Goal: Navigation & Orientation: Find specific page/section

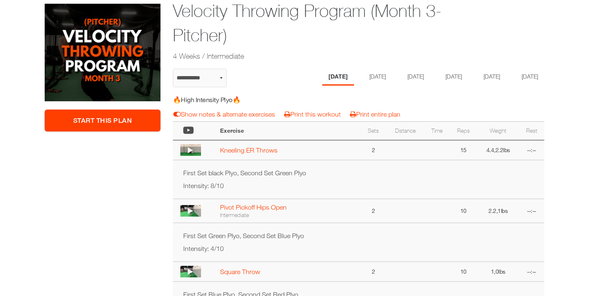
scroll to position [156, 0]
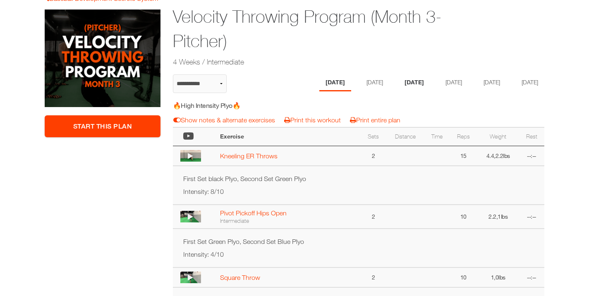
click at [404, 83] on li "[DATE]" at bounding box center [414, 82] width 32 height 17
click at [322, 82] on li "[DATE]" at bounding box center [335, 82] width 32 height 17
click at [361, 83] on li "[DATE]" at bounding box center [376, 82] width 32 height 17
click at [408, 83] on li "[DATE]" at bounding box center [414, 82] width 32 height 17
click at [453, 84] on li "[DATE]" at bounding box center [452, 82] width 32 height 17
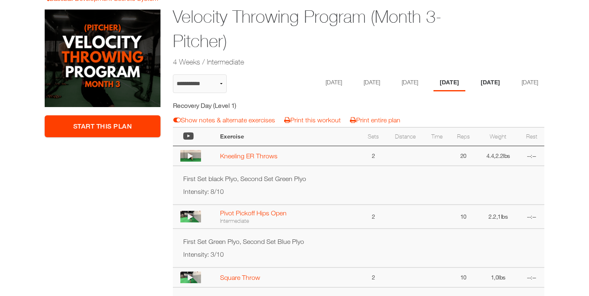
click at [497, 82] on li "[DATE]" at bounding box center [490, 82] width 32 height 17
click at [320, 83] on li "[DATE]" at bounding box center [335, 82] width 32 height 17
click at [360, 83] on li "[DATE]" at bounding box center [376, 82] width 32 height 17
click at [400, 84] on li "[DATE]" at bounding box center [414, 82] width 32 height 17
click at [358, 83] on li "[DATE]" at bounding box center [373, 82] width 32 height 17
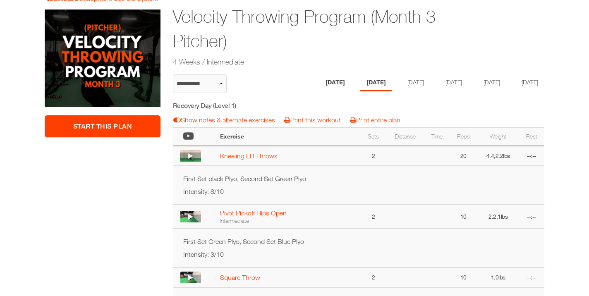
click at [322, 82] on li "[DATE]" at bounding box center [335, 82] width 32 height 17
click at [408, 81] on li "[DATE]" at bounding box center [414, 82] width 32 height 17
click at [452, 81] on li "[DATE]" at bounding box center [452, 82] width 32 height 17
click at [411, 83] on li "[DATE]" at bounding box center [411, 82] width 32 height 17
click at [496, 82] on li "[DATE]" at bounding box center [490, 82] width 32 height 17
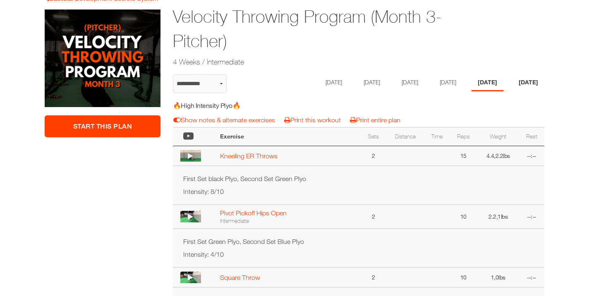
click at [512, 91] on li "[DATE]" at bounding box center [528, 82] width 32 height 17
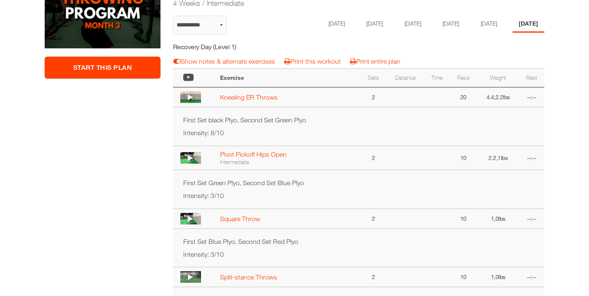
scroll to position [216, 0]
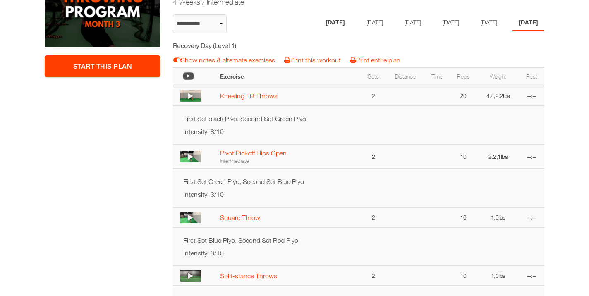
click at [320, 22] on li "[DATE]" at bounding box center [335, 22] width 32 height 17
click at [360, 23] on li "[DATE]" at bounding box center [376, 22] width 32 height 17
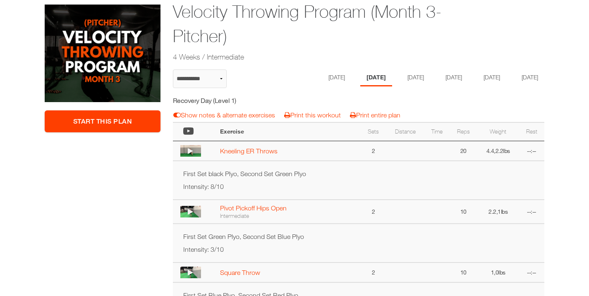
scroll to position [159, 0]
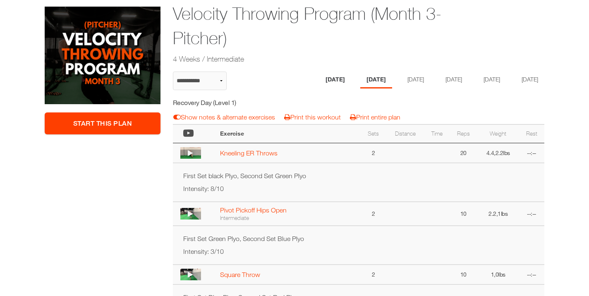
click at [319, 80] on li "[DATE]" at bounding box center [335, 80] width 32 height 17
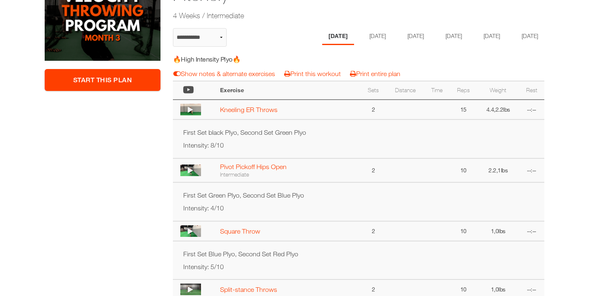
scroll to position [188, 0]
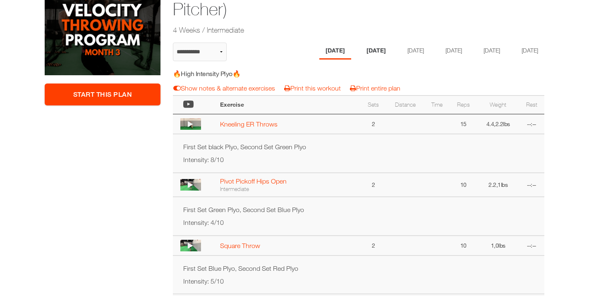
click at [360, 53] on li "[DATE]" at bounding box center [376, 51] width 32 height 17
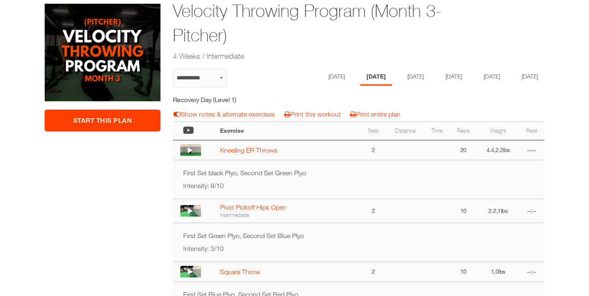
scroll to position [162, 0]
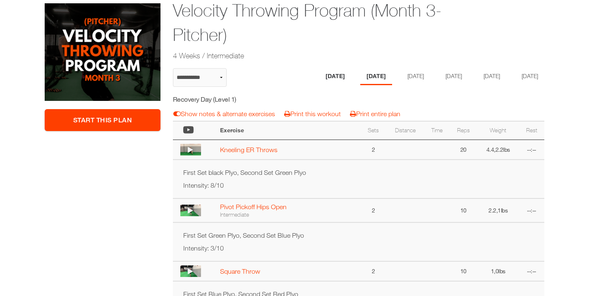
click at [319, 75] on li "[DATE]" at bounding box center [335, 76] width 32 height 17
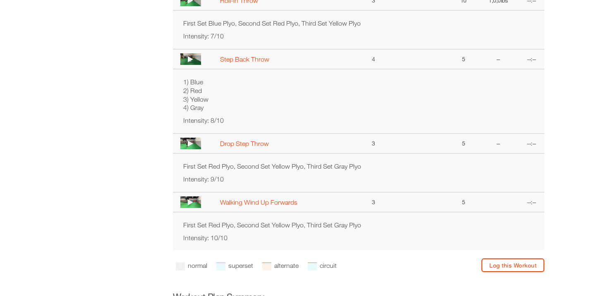
scroll to position [547, 0]
